Goal: Task Accomplishment & Management: Use online tool/utility

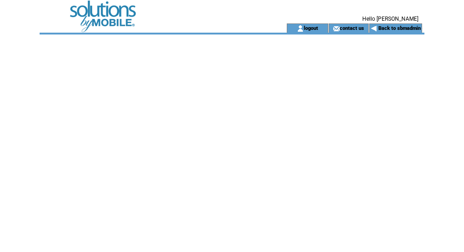
click at [110, 17] on td at bounding box center [150, 11] width 221 height 23
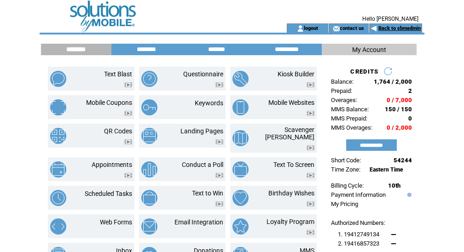
click at [392, 31] on link "Back to sbmadmin" at bounding box center [399, 28] width 42 height 6
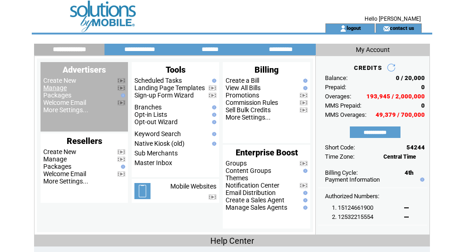
click at [57, 87] on link "Manage" at bounding box center [54, 87] width 23 height 7
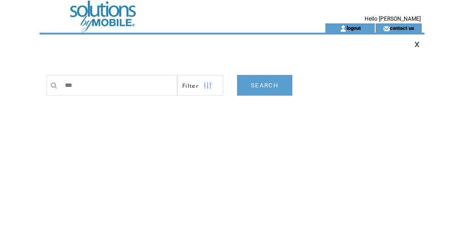
type input "****"
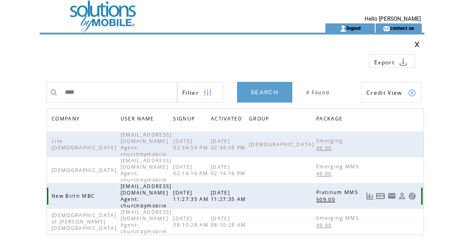
click at [411, 192] on link at bounding box center [412, 196] width 8 height 8
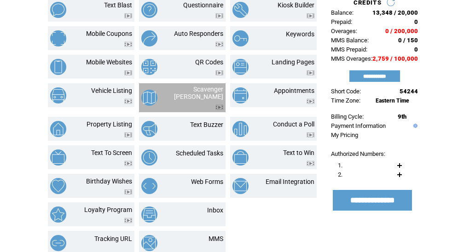
scroll to position [70, 0]
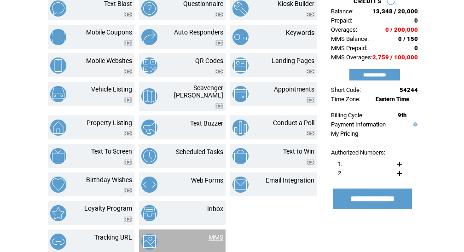
click at [217, 234] on link "MMS" at bounding box center [216, 237] width 15 height 7
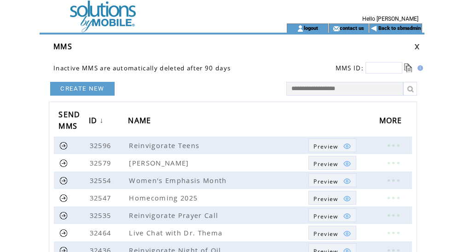
click at [0, 171] on html "**********" at bounding box center [232, 126] width 464 height 252
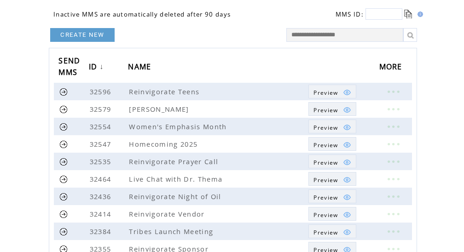
scroll to position [54, 0]
click at [317, 126] on span "Preview" at bounding box center [326, 127] width 24 height 8
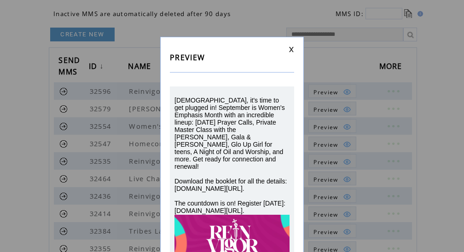
scroll to position [40, 0]
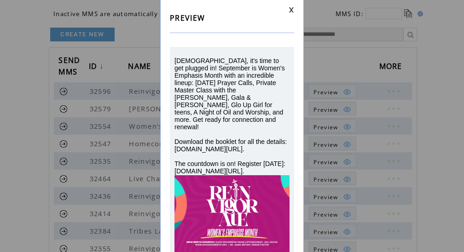
click at [291, 12] on link at bounding box center [292, 10] width 6 height 6
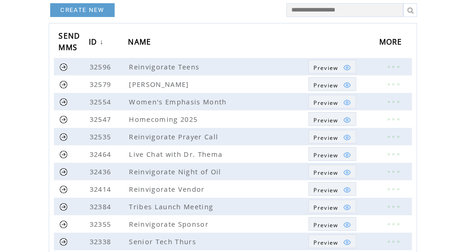
scroll to position [80, 0]
